Goal: Information Seeking & Learning: Understand process/instructions

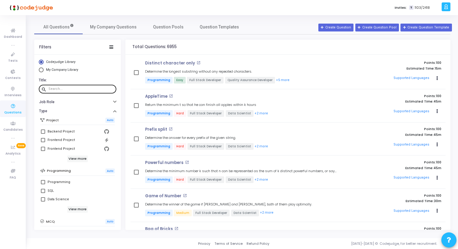
click at [72, 89] on input "text" at bounding box center [80, 89] width 65 height 4
type input "character"
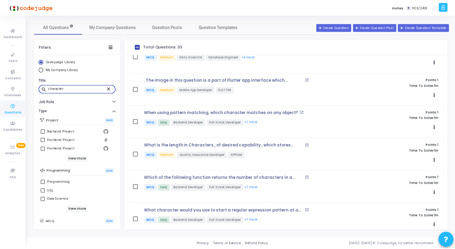
scroll to position [903, 0]
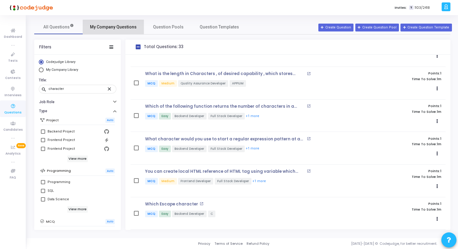
click at [116, 27] on span "My Company Questions" at bounding box center [113, 27] width 47 height 6
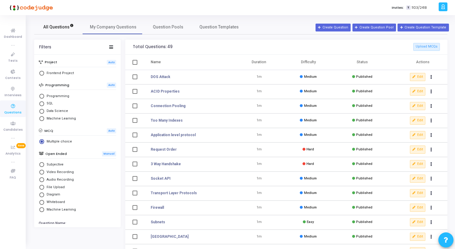
click at [69, 27] on span "All Questions" at bounding box center [58, 27] width 31 height 6
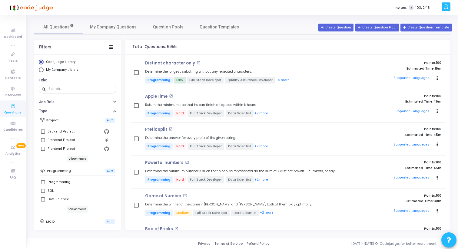
click at [41, 183] on span at bounding box center [43, 182] width 4 height 4
click at [43, 184] on input "Programming" at bounding box center [43, 184] width 0 height 0
checkbox input "true"
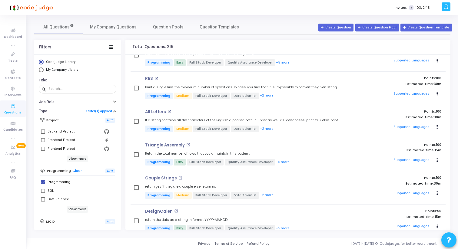
scroll to position [3401, 0]
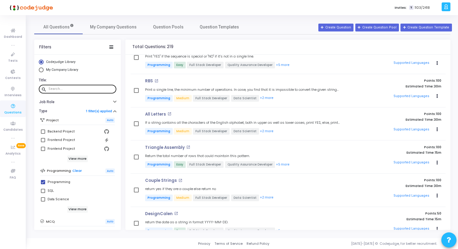
click at [71, 88] on input "text" at bounding box center [80, 89] width 65 height 4
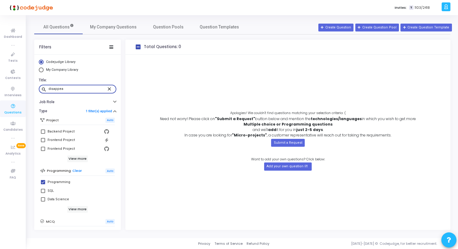
type input "disappea"
click at [108, 89] on mat-icon "close" at bounding box center [110, 88] width 7 height 5
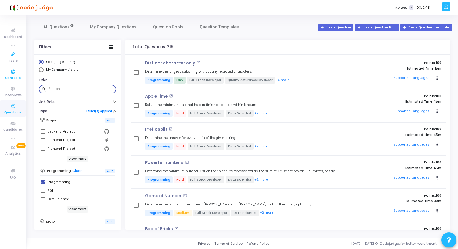
click at [13, 72] on icon at bounding box center [13, 72] width 13 height 8
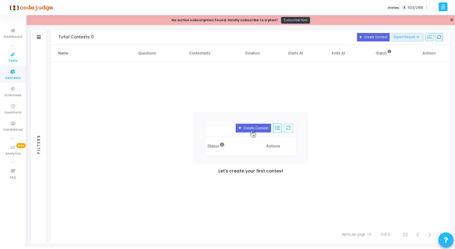
click at [13, 57] on icon at bounding box center [13, 55] width 13 height 8
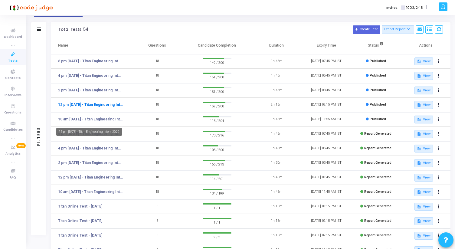
scroll to position [22, 0]
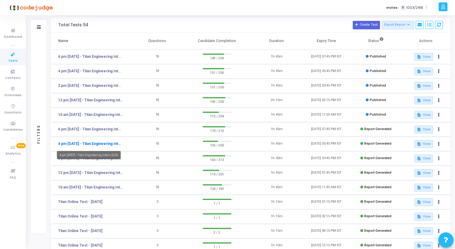
click at [91, 143] on link "4 pm [DATE] - Titan Engineering Intern 2026" at bounding box center [90, 143] width 65 height 5
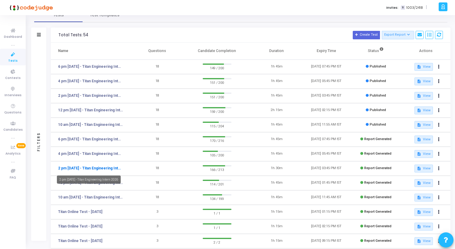
click at [92, 168] on link "2 pm [DATE] - Titan Engineering Intern 2026" at bounding box center [90, 168] width 65 height 5
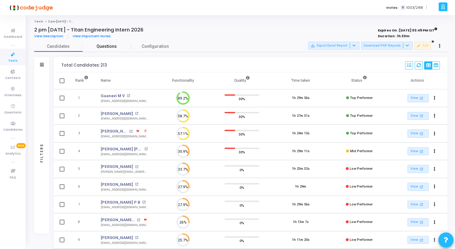
click at [106, 45] on span "Questions" at bounding box center [107, 46] width 48 height 6
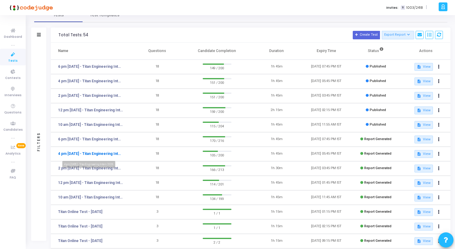
click at [85, 154] on link "4 pm [DATE] - Titan Engineering Intern 2026" at bounding box center [90, 153] width 65 height 5
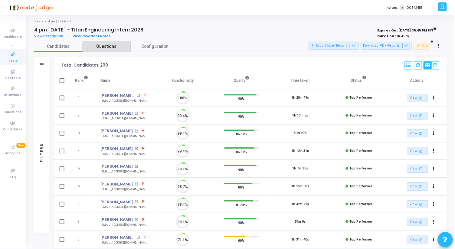
click at [113, 48] on span "Questions" at bounding box center [107, 46] width 48 height 6
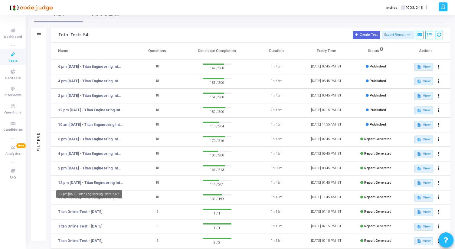
click at [95, 198] on div "12 pm [DATE] - Titan Engineering Intern 2026" at bounding box center [89, 194] width 66 height 8
click at [76, 197] on div "12 pm [DATE] - Titan Engineering Intern 2026" at bounding box center [89, 194] width 66 height 8
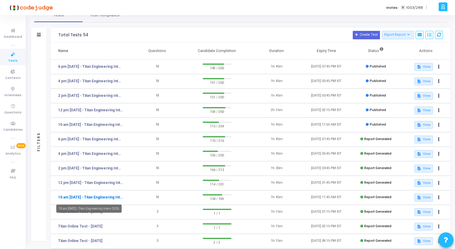
click at [82, 198] on link "10 am [DATE] - Titan Engineering Intern 2026" at bounding box center [90, 197] width 65 height 5
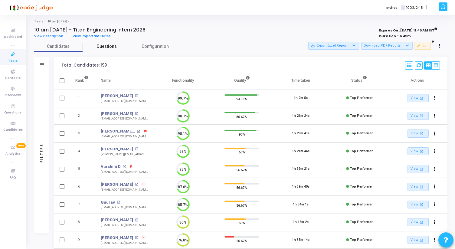
click at [112, 47] on span "Questions" at bounding box center [107, 46] width 48 height 6
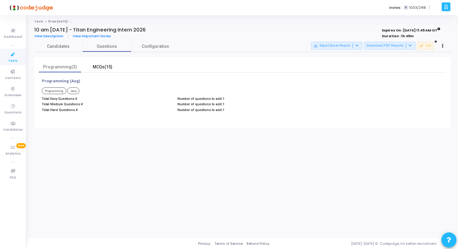
click at [97, 66] on div "MCQs(15)" at bounding box center [102, 67] width 35 height 6
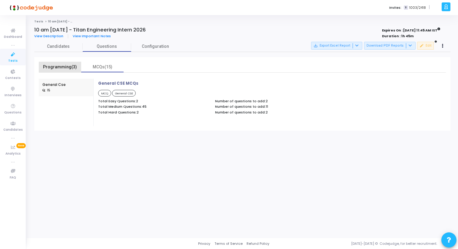
click at [68, 63] on div "Programming(3)" at bounding box center [60, 67] width 42 height 11
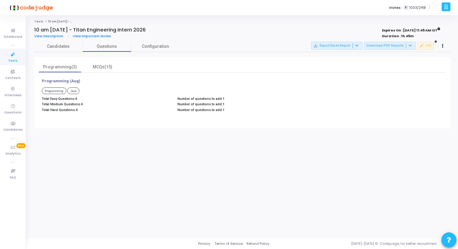
click at [72, 91] on span "Java" at bounding box center [73, 90] width 12 height 7
click at [51, 89] on span "Programming" at bounding box center [54, 90] width 25 height 7
click at [91, 69] on div "MCQs(15)" at bounding box center [102, 67] width 35 height 6
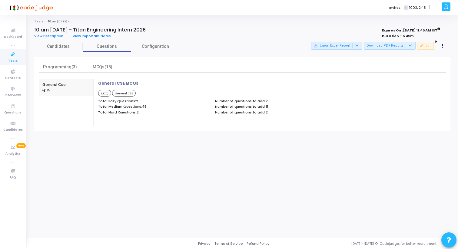
click at [104, 91] on span "MCQ" at bounding box center [104, 93] width 13 height 7
click at [54, 36] on span "View Description" at bounding box center [48, 36] width 29 height 5
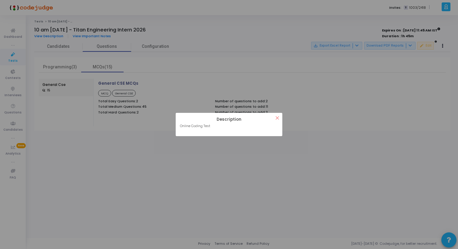
click at [71, 75] on div "? ! i Description × Online Coding Test OK Cancel" at bounding box center [229, 124] width 458 height 249
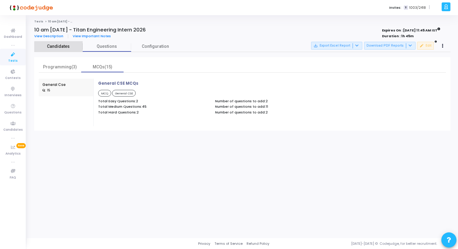
click at [58, 49] on span "Candidates" at bounding box center [58, 46] width 48 height 6
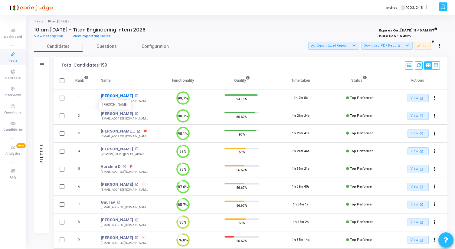
click at [117, 97] on link "[PERSON_NAME]" at bounding box center [117, 96] width 32 height 6
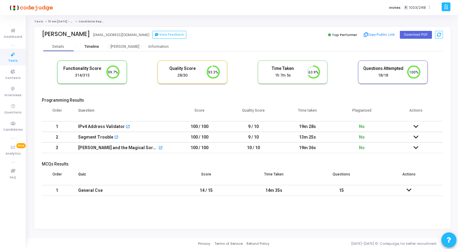
click at [96, 48] on div "Timeline" at bounding box center [91, 46] width 15 height 5
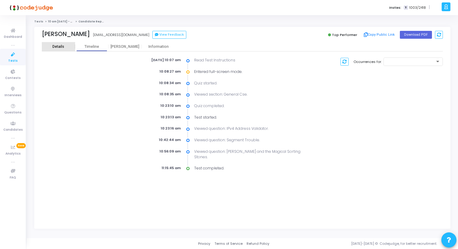
click at [65, 48] on div "Details" at bounding box center [58, 46] width 33 height 5
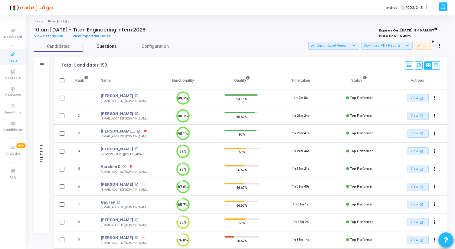
click at [107, 46] on span "Questions" at bounding box center [107, 46] width 48 height 6
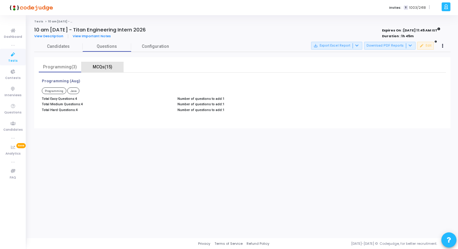
click at [101, 66] on div "MCQs(15)" at bounding box center [102, 67] width 35 height 6
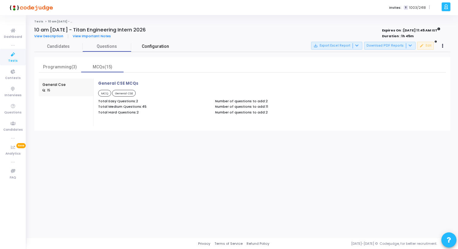
click at [149, 46] on span "Configuration" at bounding box center [155, 46] width 27 height 6
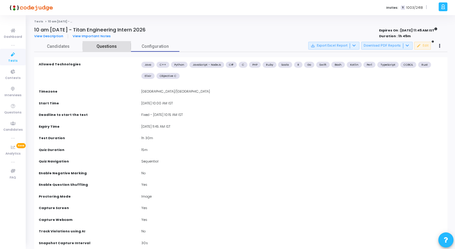
click at [120, 48] on span "Questions" at bounding box center [107, 46] width 48 height 6
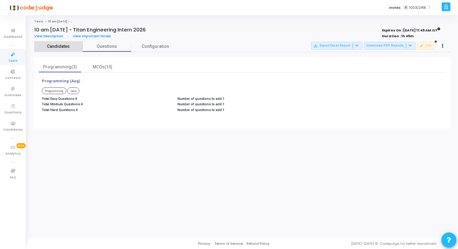
click at [70, 49] on span "Candidates" at bounding box center [58, 46] width 48 height 6
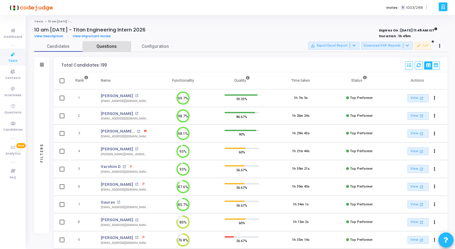
click at [101, 48] on span "Questions" at bounding box center [107, 46] width 48 height 6
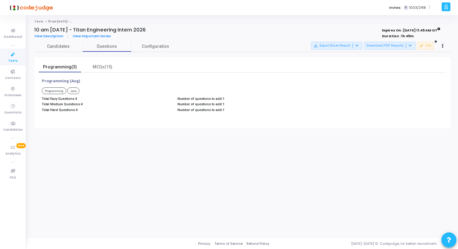
click at [74, 64] on div "Programming(3)" at bounding box center [59, 67] width 35 height 6
click at [67, 80] on p "Programming (Aug)" at bounding box center [61, 81] width 38 height 5
click at [53, 95] on div "Programming (Aug) Programming Java Total Easy Questions: 4 Total Medium Questio…" at bounding box center [174, 96] width 271 height 35
click at [55, 94] on span "Programming" at bounding box center [54, 90] width 25 height 7
click at [76, 91] on span "Java" at bounding box center [73, 90] width 12 height 7
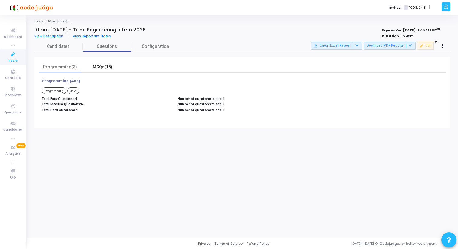
click at [101, 67] on div "MCQs(15)" at bounding box center [102, 67] width 35 height 6
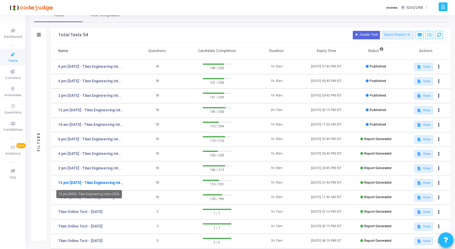
click at [90, 181] on link "12 pm [DATE] - Titan Engineering Intern 2026" at bounding box center [90, 182] width 65 height 5
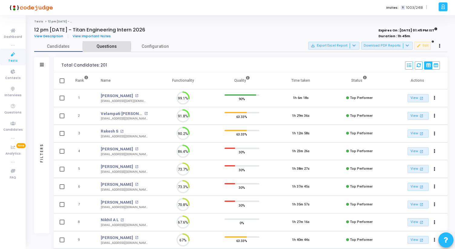
click at [105, 48] on span "Questions" at bounding box center [107, 46] width 48 height 6
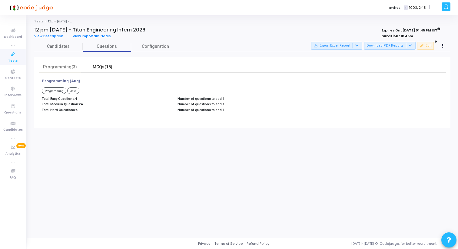
click at [100, 68] on div "MCQs(15)" at bounding box center [102, 67] width 35 height 6
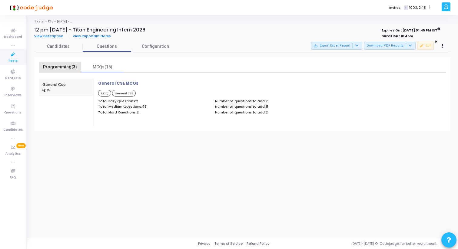
click at [67, 68] on div "Programming(3)" at bounding box center [59, 67] width 35 height 6
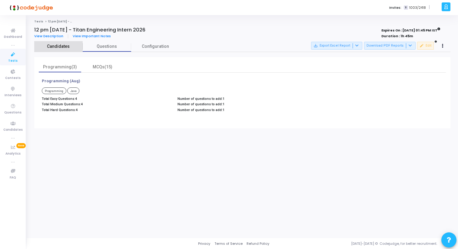
click at [61, 44] on span "Candidates" at bounding box center [58, 46] width 48 height 6
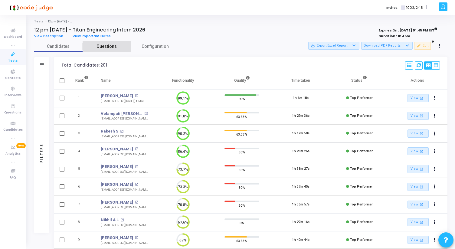
click at [101, 51] on link "Questions" at bounding box center [107, 46] width 48 height 11
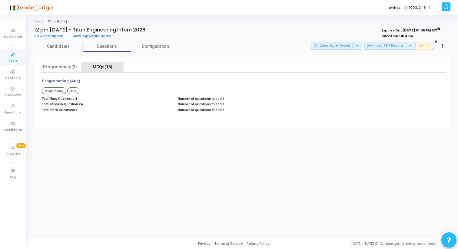
click at [94, 63] on div "MCQs(15)" at bounding box center [102, 67] width 42 height 11
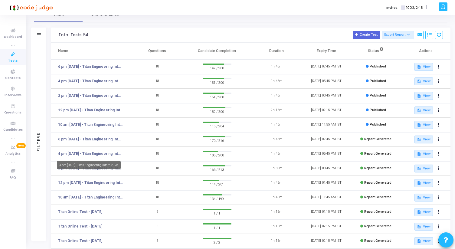
click at [95, 166] on div "4 pm [DATE] - Titan Engineering Intern 2026" at bounding box center [89, 165] width 64 height 8
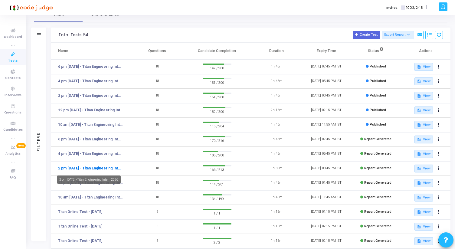
click at [91, 168] on link "2 pm [DATE] - Titan Engineering Intern 2026" at bounding box center [90, 168] width 65 height 5
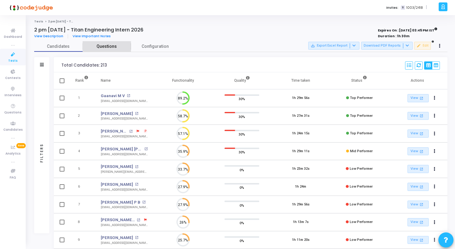
click at [109, 47] on span "Questions" at bounding box center [107, 46] width 48 height 6
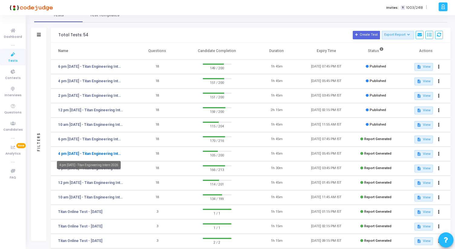
click at [82, 153] on link "4 pm [DATE] - Titan Engineering Intern 2026" at bounding box center [90, 153] width 65 height 5
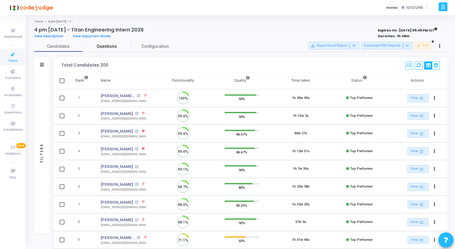
click at [102, 47] on span "Questions" at bounding box center [107, 46] width 48 height 6
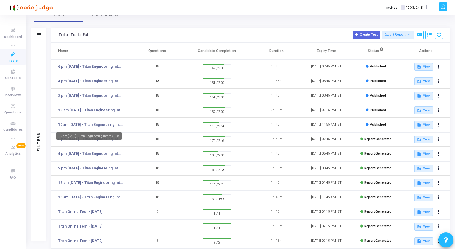
click at [83, 141] on mat-tooltip-component "10 am [DATE] - Titan Engineering Intern 2026" at bounding box center [89, 136] width 74 height 17
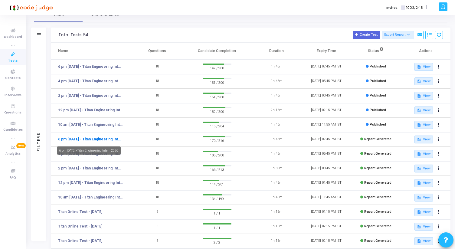
click at [71, 140] on link "6 pm [DATE] - Titan Engineering Intern 2026" at bounding box center [90, 139] width 65 height 5
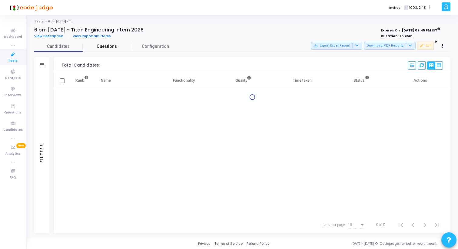
click at [104, 48] on span "Questions" at bounding box center [107, 46] width 48 height 6
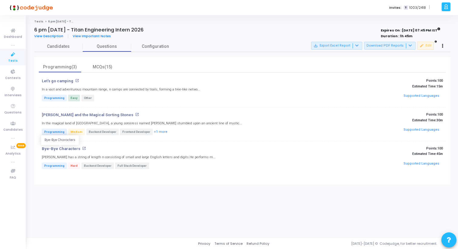
click at [68, 150] on p "Bye-Bye Characters" at bounding box center [61, 149] width 38 height 5
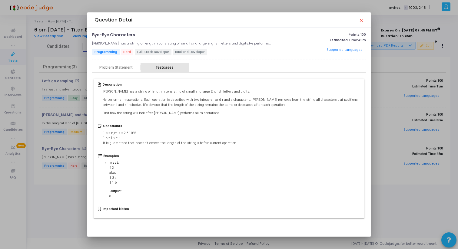
click at [163, 68] on div "Testcases" at bounding box center [165, 67] width 18 height 5
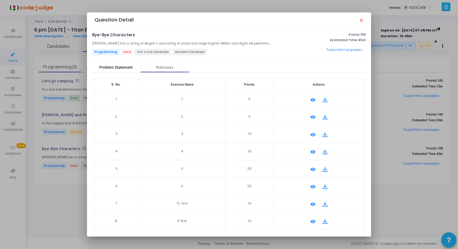
click at [119, 65] on div "Problem Statement" at bounding box center [115, 67] width 33 height 5
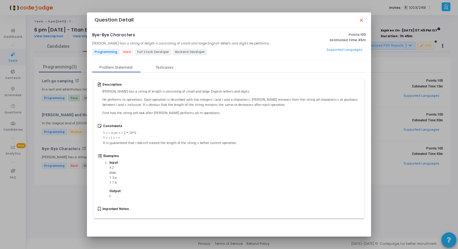
click at [362, 18] on mat-icon "close" at bounding box center [360, 20] width 5 height 5
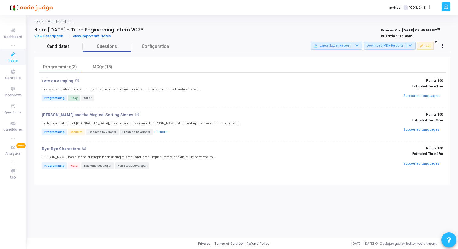
click at [50, 48] on span "Candidates" at bounding box center [58, 46] width 48 height 6
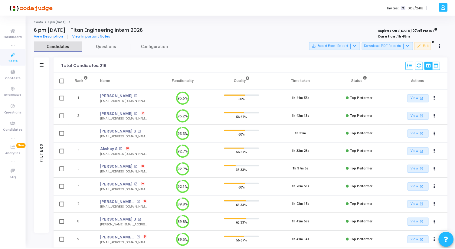
scroll to position [3, 3]
click at [112, 96] on link "[PERSON_NAME]" at bounding box center [117, 96] width 32 height 6
click at [115, 114] on link "[PERSON_NAME]" at bounding box center [117, 114] width 32 height 6
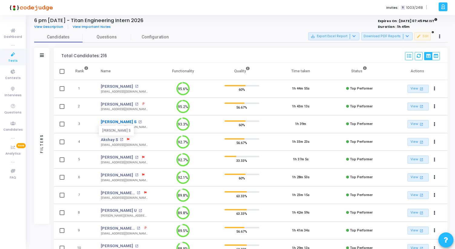
click at [108, 121] on link "[PERSON_NAME] S" at bounding box center [119, 122] width 36 height 6
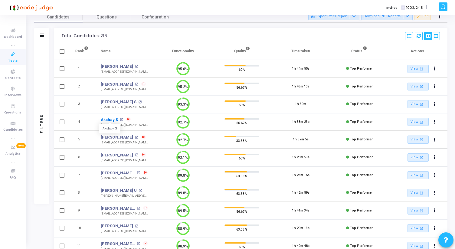
click at [110, 120] on link "Akshay S" at bounding box center [109, 120] width 17 height 6
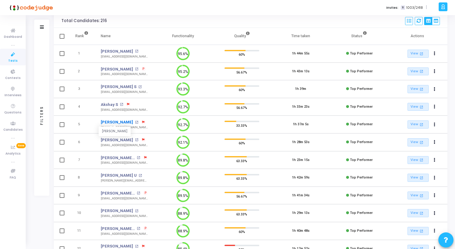
click at [107, 122] on link "[PERSON_NAME]" at bounding box center [117, 122] width 32 height 6
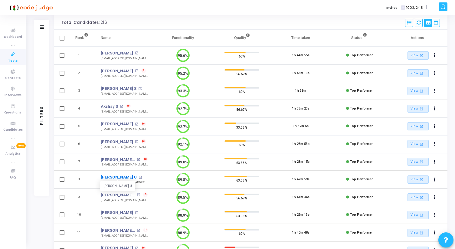
click at [112, 176] on link "[PERSON_NAME] U" at bounding box center [119, 177] width 36 height 6
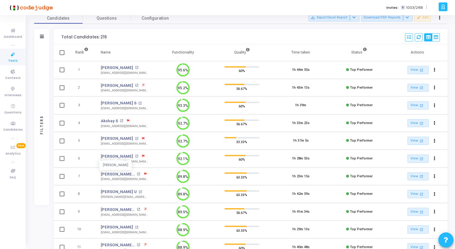
scroll to position [28, 0]
click at [107, 156] on link "[PERSON_NAME]" at bounding box center [117, 157] width 32 height 6
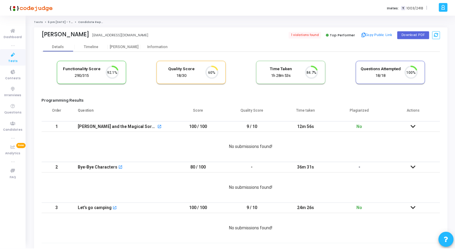
scroll to position [13, 15]
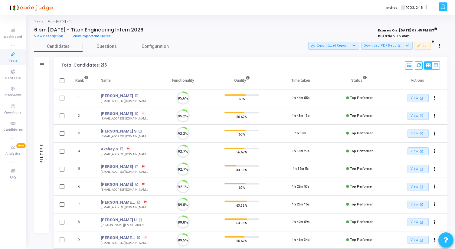
scroll to position [13, 15]
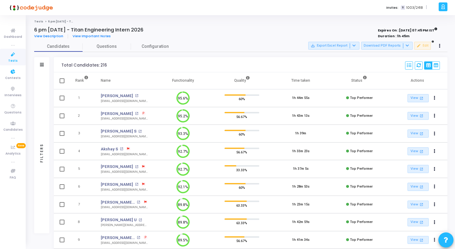
click at [11, 58] on span "Tests" at bounding box center [12, 60] width 9 height 5
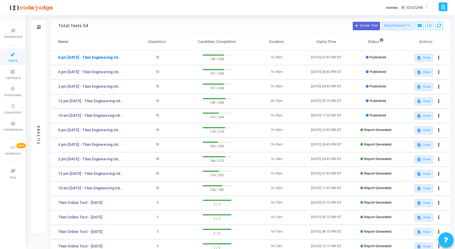
scroll to position [21, 0]
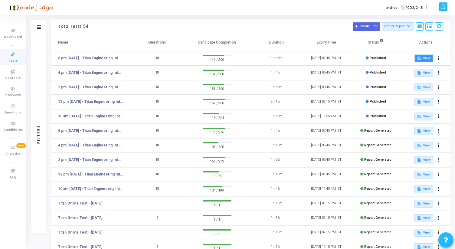
click at [427, 56] on button "description View" at bounding box center [424, 58] width 18 height 8
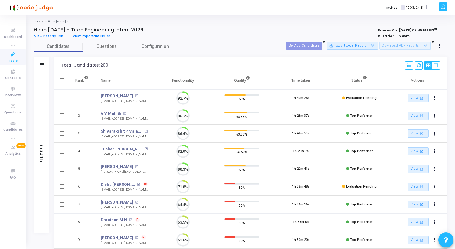
scroll to position [13, 15]
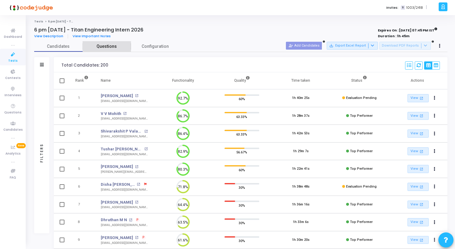
click at [110, 44] on span "Questions" at bounding box center [107, 46] width 48 height 6
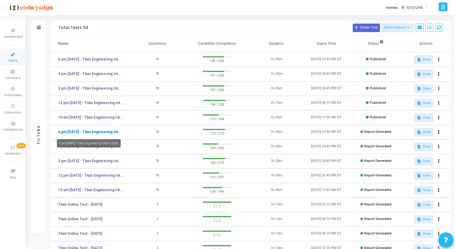
click at [96, 132] on link "6 pm [DATE] - Titan Engineering Intern 2026" at bounding box center [90, 131] width 65 height 5
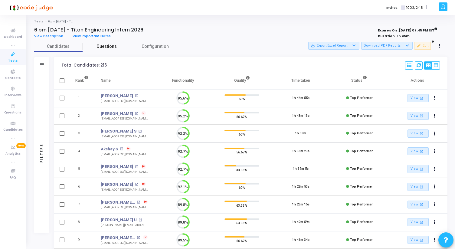
click at [106, 46] on span "Questions" at bounding box center [107, 46] width 48 height 6
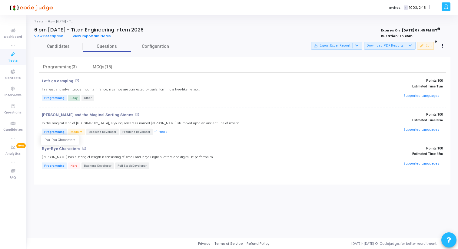
click at [61, 148] on p "Bye-Bye Characters" at bounding box center [61, 149] width 38 height 5
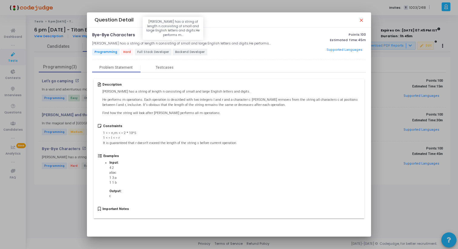
click at [126, 41] on h5 "[PERSON_NAME] has a string of length n consisting of small and large English le…" at bounding box center [182, 43] width 180 height 4
click at [135, 46] on div "Bye-Bye Characters open_in_new [PERSON_NAME] has a string of length n consistin…" at bounding box center [183, 45] width 183 height 24
click at [361, 22] on div "Question Detail close" at bounding box center [228, 20] width 269 height 6
click at [362, 21] on mat-icon "close" at bounding box center [360, 20] width 5 height 5
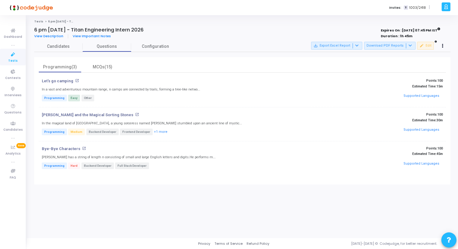
click at [82, 147] on mat-icon "open_in_new" at bounding box center [84, 149] width 4 height 4
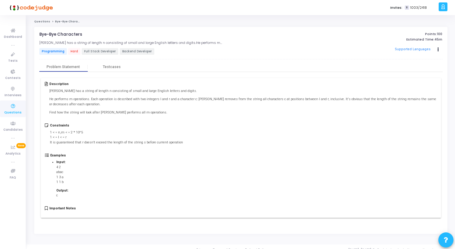
scroll to position [6, 0]
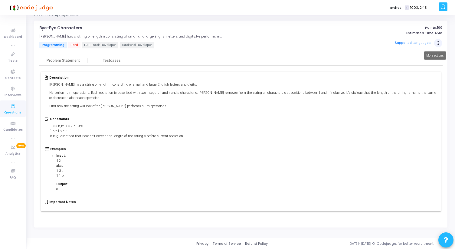
click at [438, 42] on icon "Actions" at bounding box center [439, 43] width 2 height 3
click at [117, 60] on div "Testcases" at bounding box center [112, 60] width 18 height 5
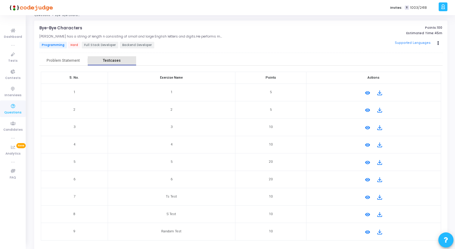
scroll to position [0, 0]
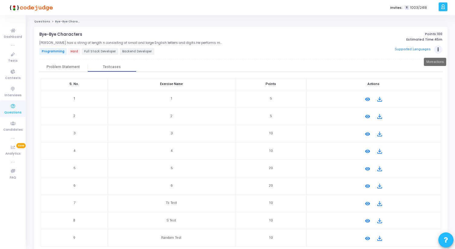
click at [441, 51] on button "Actions" at bounding box center [438, 49] width 8 height 8
click at [71, 65] on div "Problem Statement" at bounding box center [63, 67] width 33 height 5
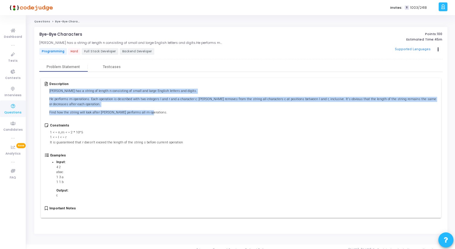
drag, startPoint x: 48, startPoint y: 90, endPoint x: 147, endPoint y: 112, distance: 101.1
click at [147, 112] on div "Description [PERSON_NAME] has a string of length n consisting of small and larg…" at bounding box center [241, 102] width 392 height 41
copy div "[PERSON_NAME] has a string of length n consisting of small and large English le…"
